Goal: Information Seeking & Learning: Learn about a topic

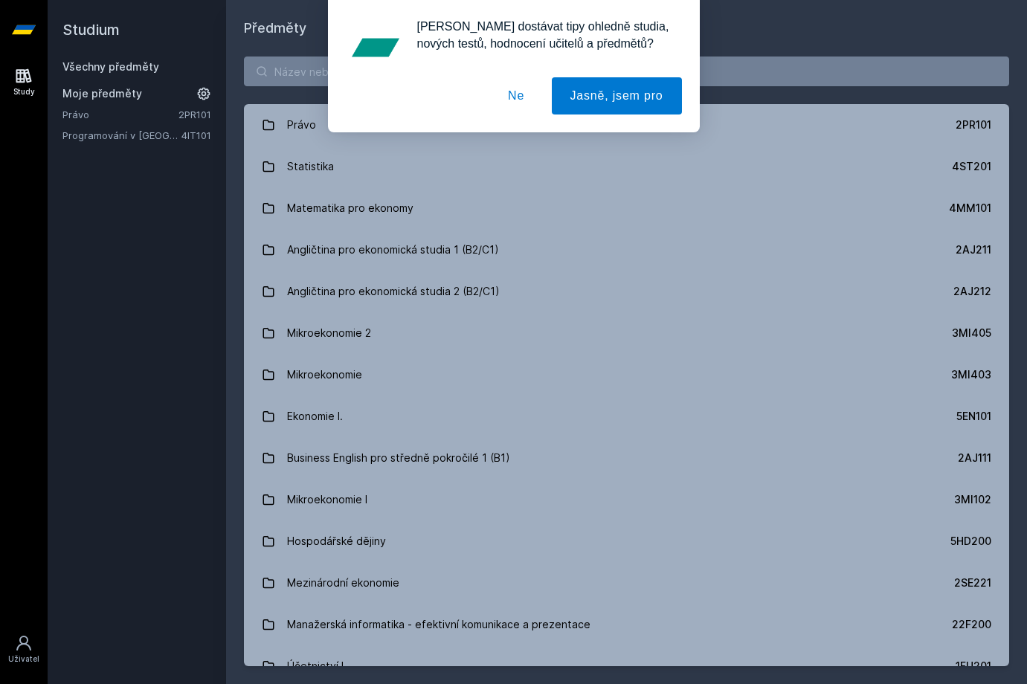
click at [527, 89] on button "Ne" at bounding box center [516, 95] width 54 height 37
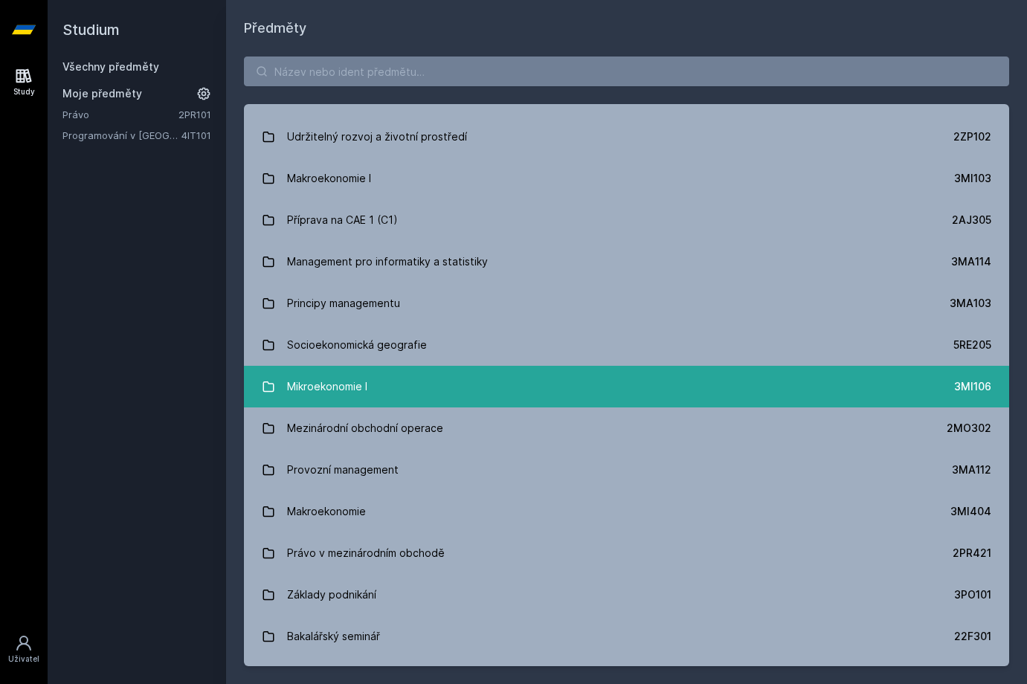
scroll to position [1710, 0]
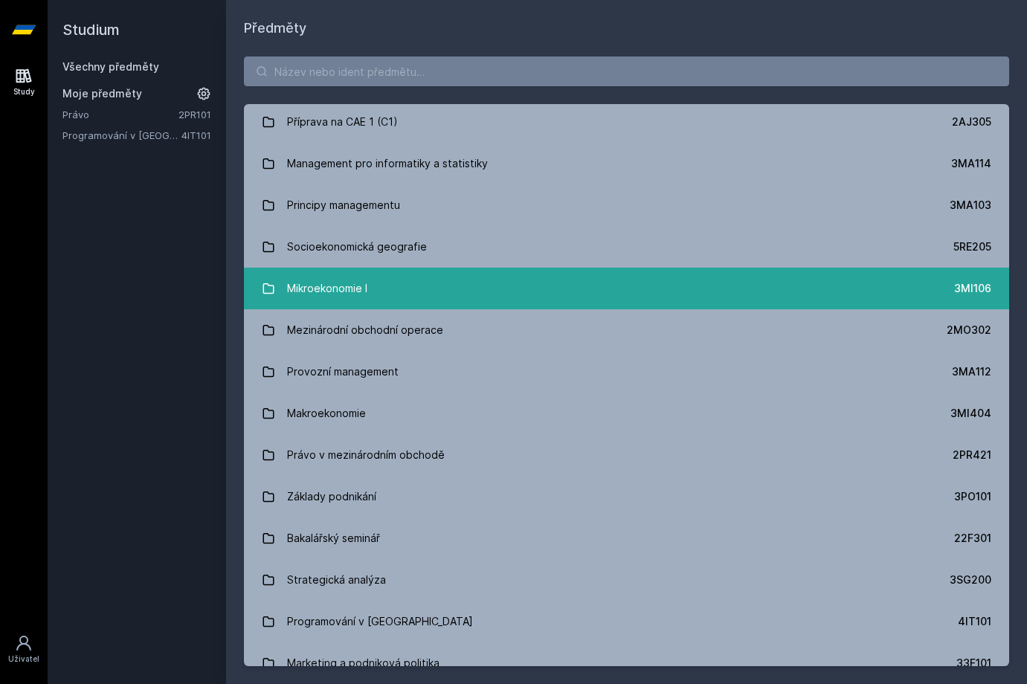
click at [354, 304] on link "Mikroekonomie I 3MI106" at bounding box center [626, 289] width 765 height 42
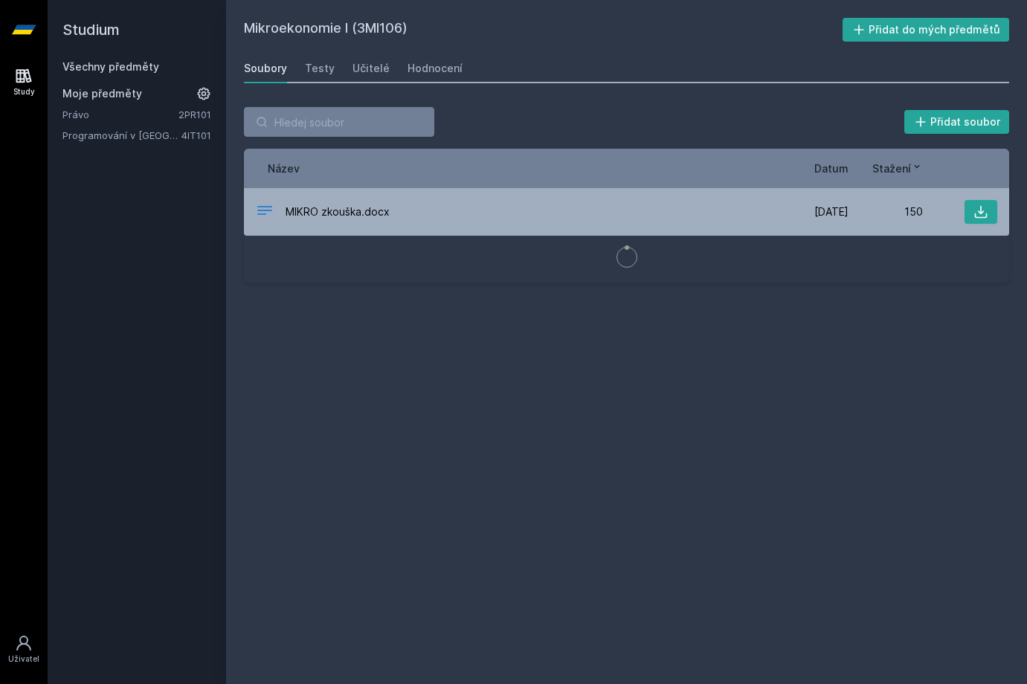
click at [315, 83] on div "Mikroekonomie I (3MI106) Přidat do mých předmětů [GEOGRAPHIC_DATA] Testy Učitel…" at bounding box center [626, 342] width 765 height 648
click at [315, 68] on div "Testy" at bounding box center [320, 68] width 30 height 15
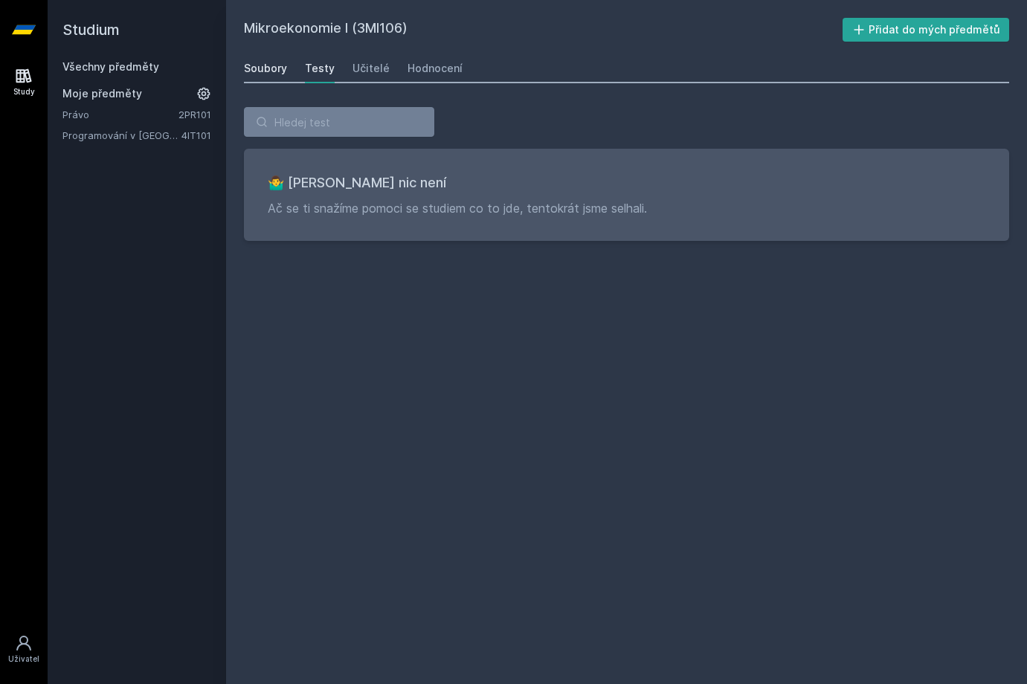
click at [277, 70] on div "Soubory" at bounding box center [265, 68] width 43 height 15
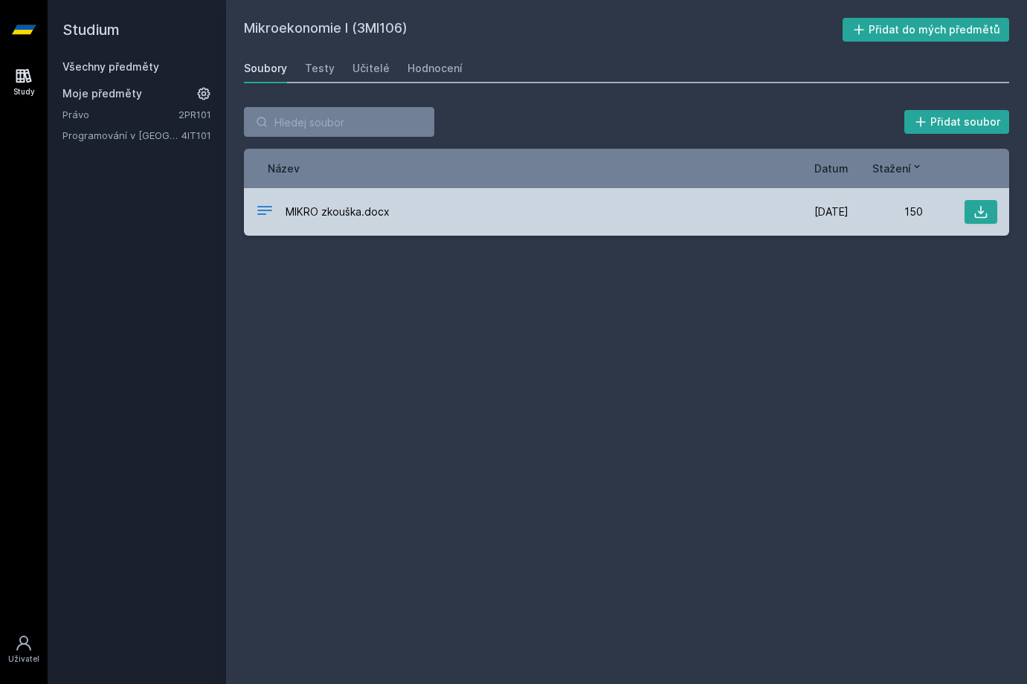
click at [348, 213] on span "MIKRO zkouška.docx" at bounding box center [337, 211] width 104 height 15
click at [964, 213] on button at bounding box center [980, 212] width 33 height 24
